Goal: Information Seeking & Learning: Learn about a topic

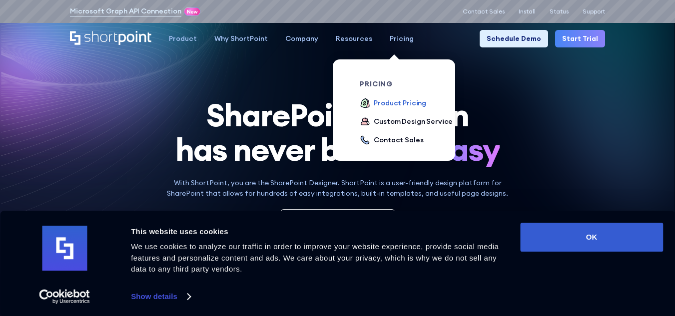
click at [395, 100] on div "Product Pricing" at bounding box center [400, 103] width 52 height 10
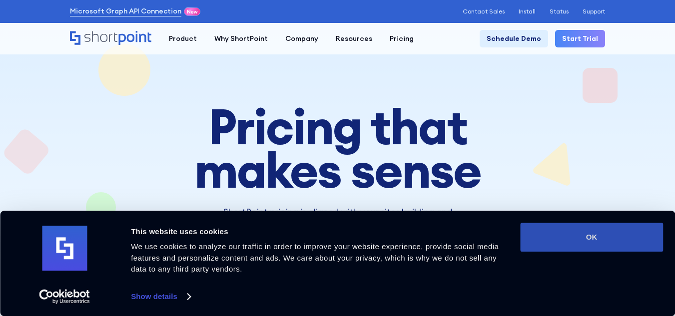
click at [584, 234] on button "OK" at bounding box center [591, 237] width 143 height 29
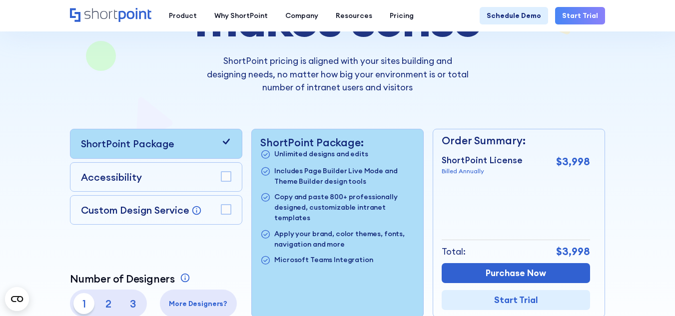
scroll to position [200, 0]
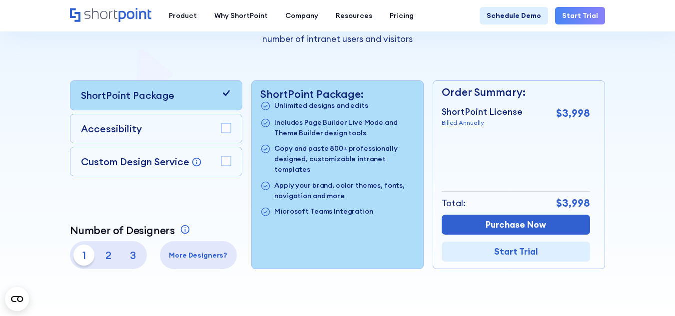
click at [107, 255] on p "2" at bounding box center [108, 255] width 21 height 21
click at [133, 259] on p "3" at bounding box center [132, 255] width 21 height 21
click at [85, 254] on p "1" at bounding box center [83, 255] width 21 height 21
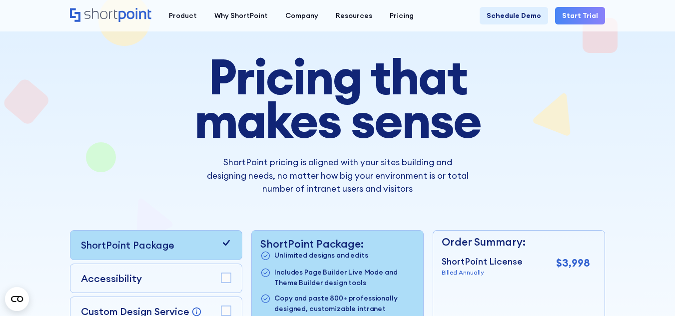
scroll to position [0, 0]
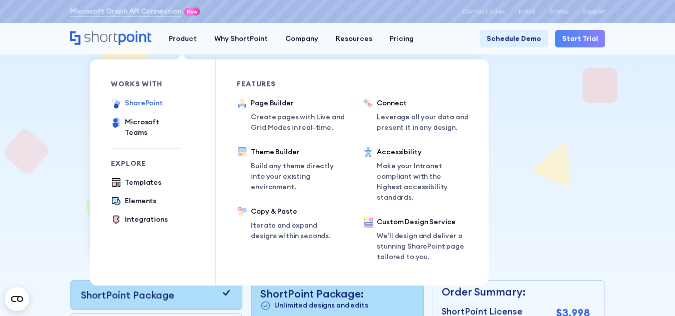
click at [146, 101] on div "SharePoint" at bounding box center [144, 103] width 38 height 10
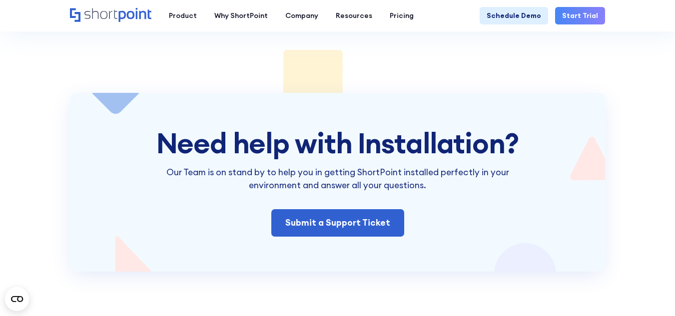
scroll to position [1498, 0]
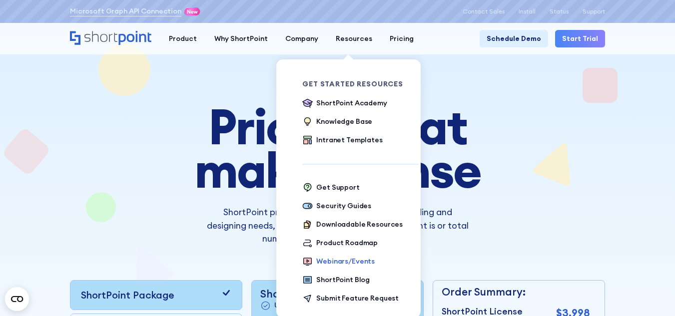
click at [345, 259] on div "Webinars/Events" at bounding box center [345, 261] width 58 height 10
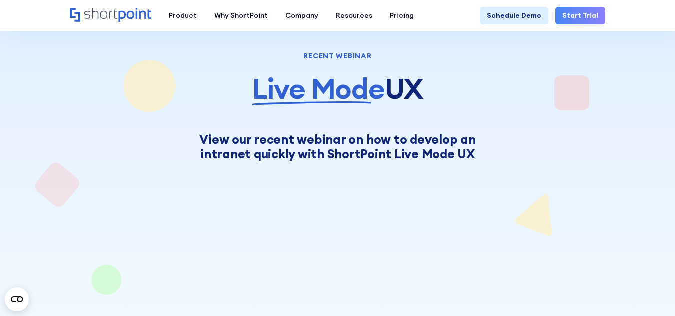
scroll to position [150, 0]
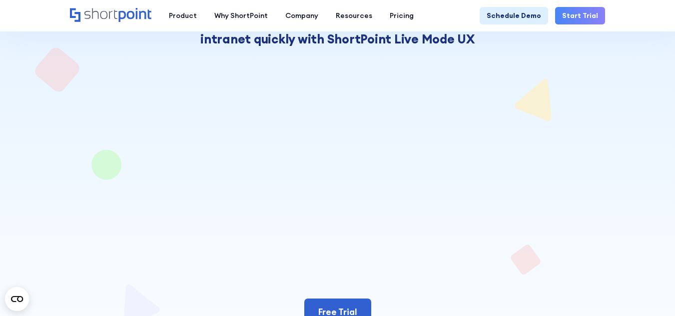
click at [590, 167] on div at bounding box center [337, 244] width 535 height 789
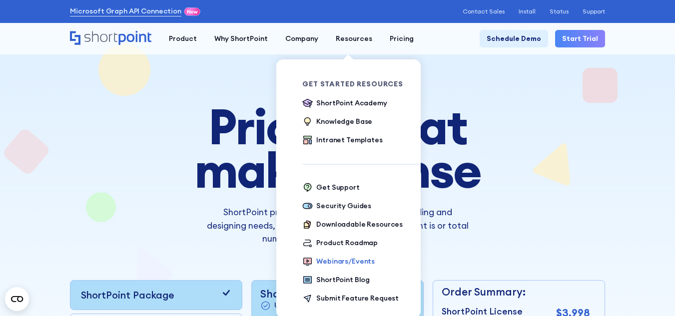
click at [345, 261] on div "Webinars/Events" at bounding box center [345, 261] width 58 height 10
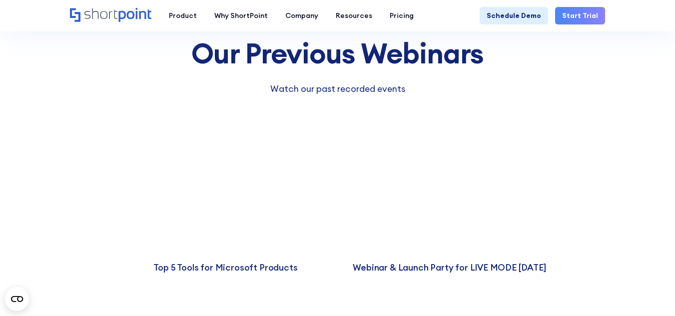
scroll to position [1299, 0]
